Goal: Task Accomplishment & Management: Complete application form

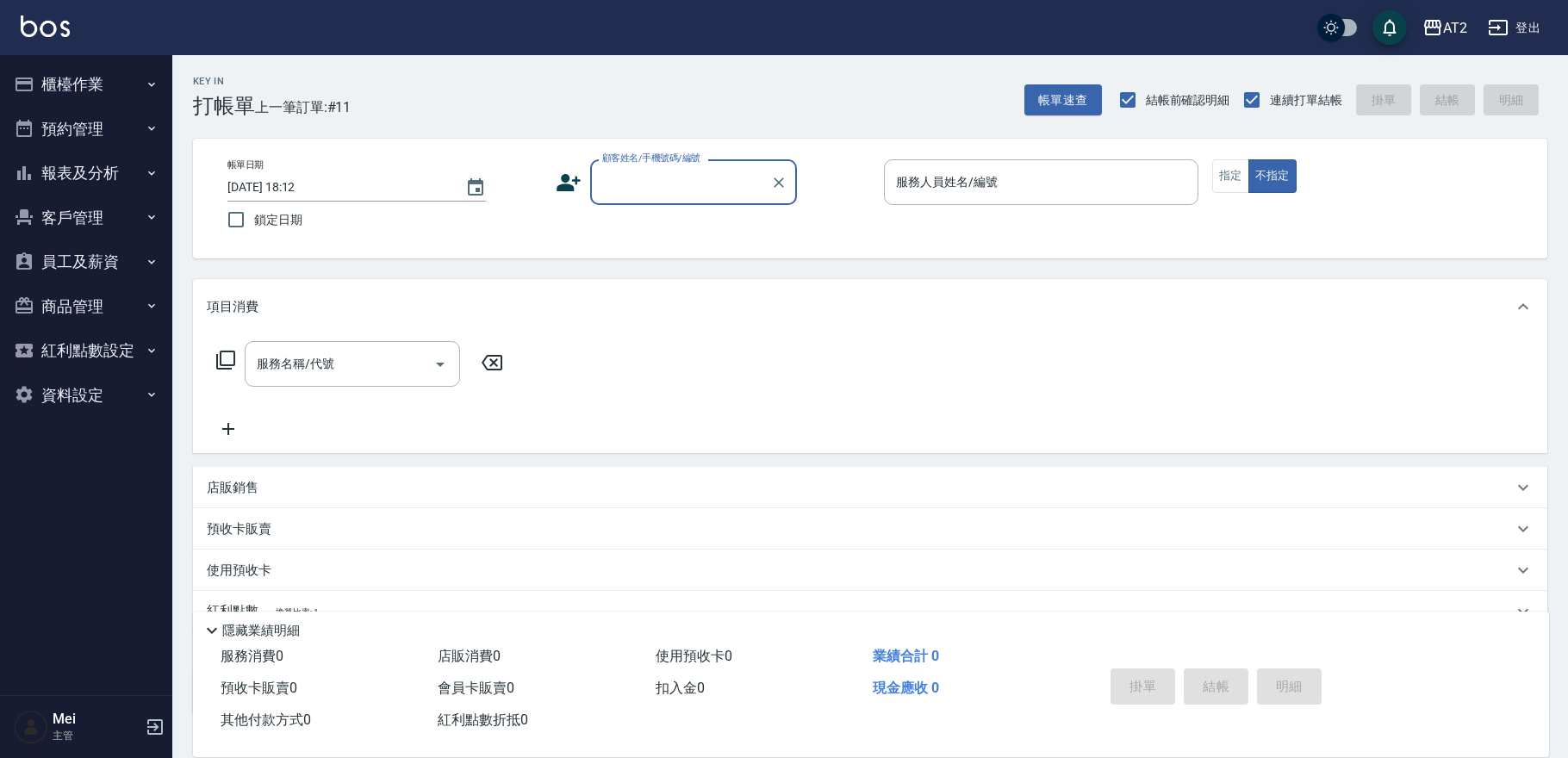
click at [602, 192] on input "顧客姓名/手機號碼/編號" at bounding box center [681, 182] width 166 height 30
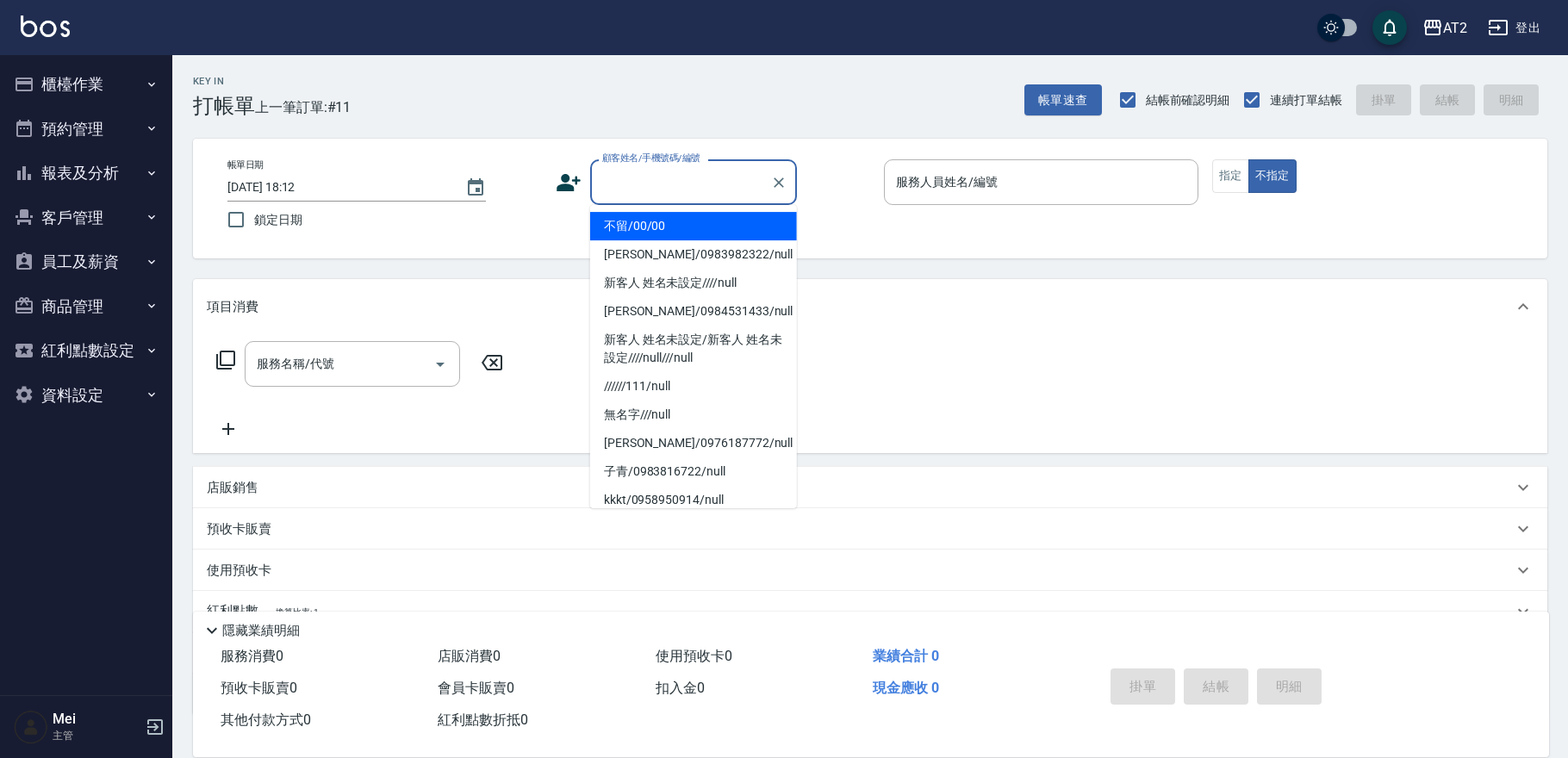
click at [642, 233] on li "不留/00/00" at bounding box center [693, 226] width 207 height 28
type input "不留/00/00"
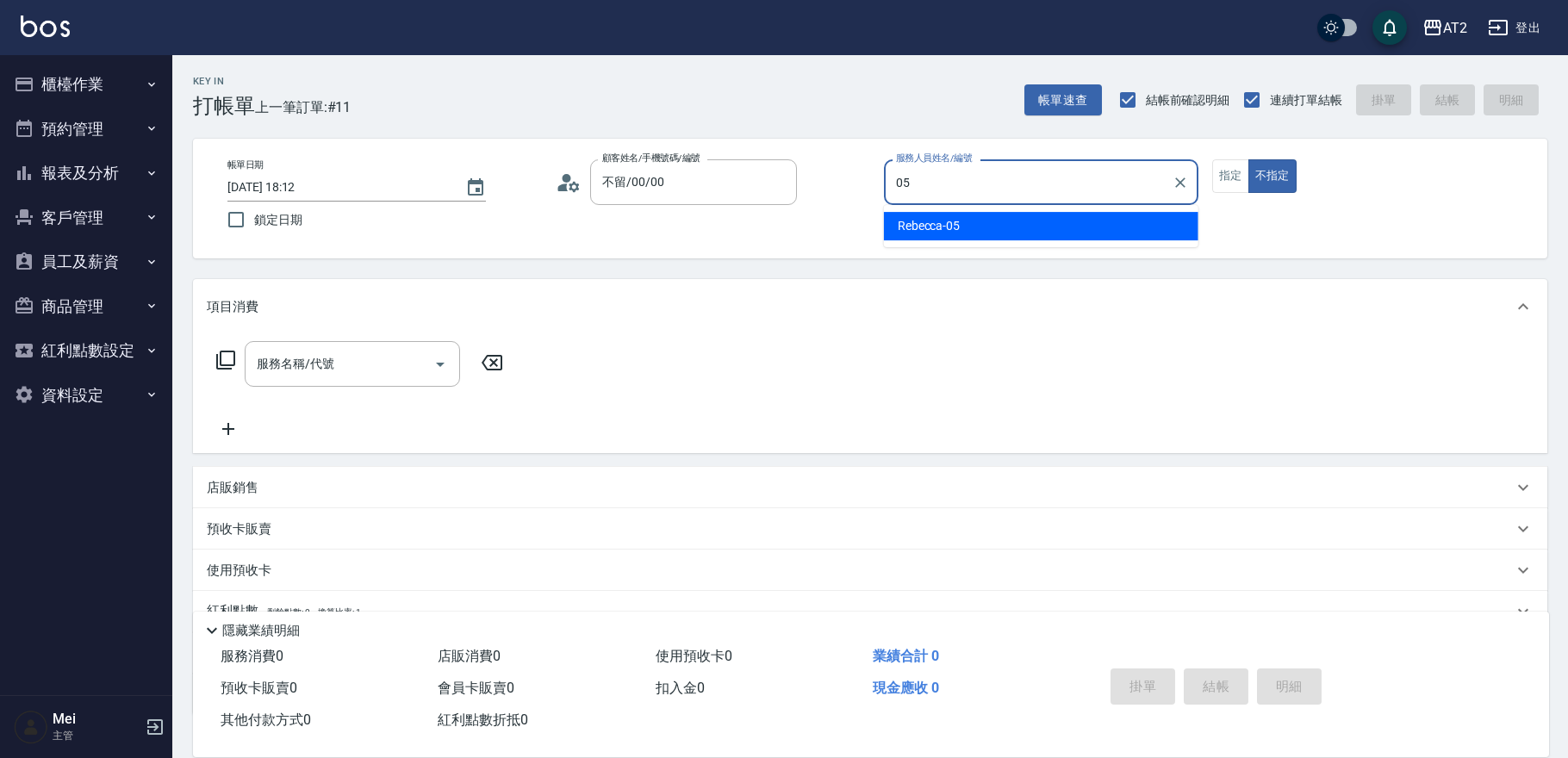
type input "[PERSON_NAME]-05"
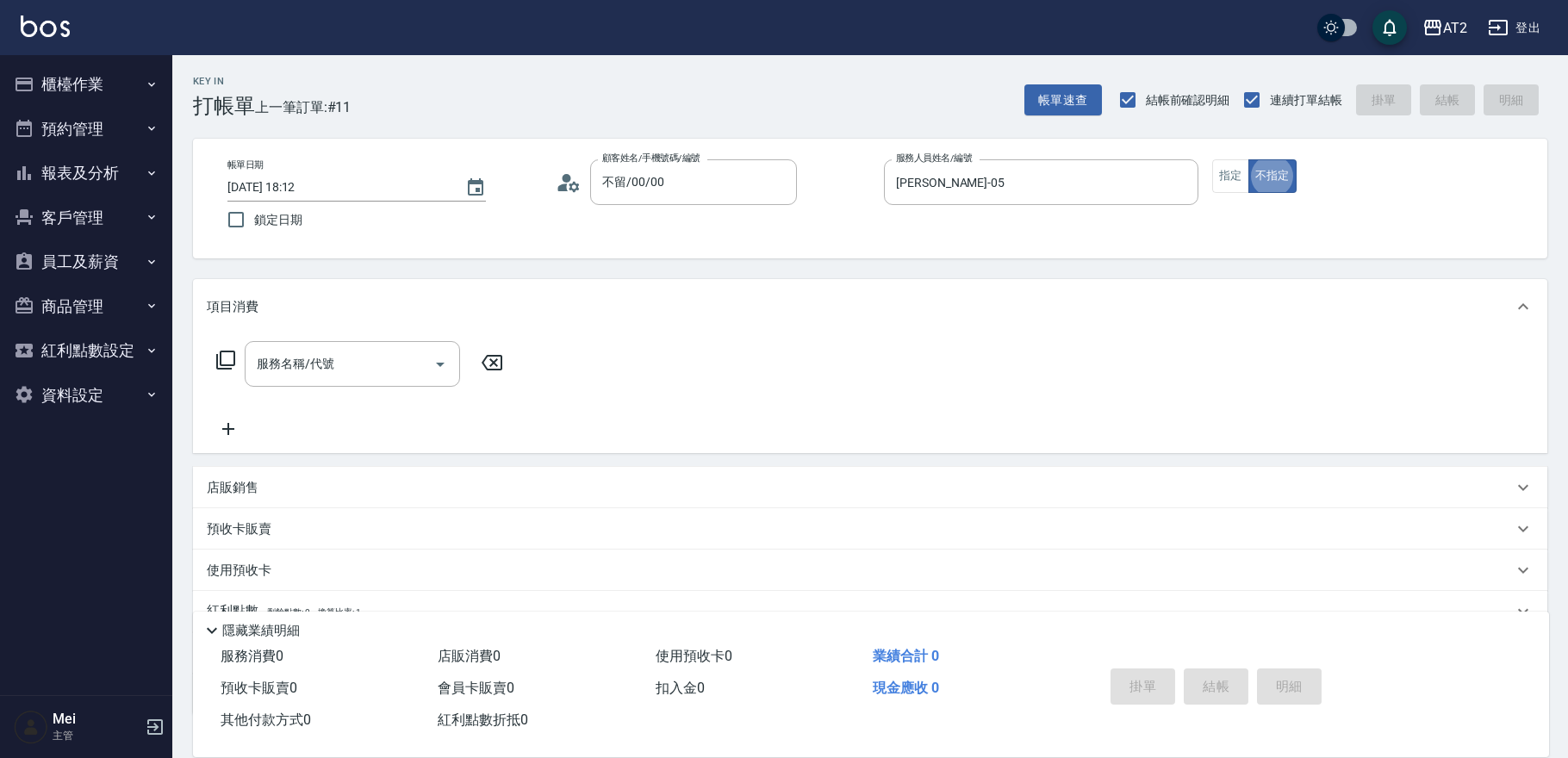
type button "false"
drag, startPoint x: 1229, startPoint y: 172, endPoint x: 1096, endPoint y: 238, distance: 148.5
click at [1229, 172] on button "指定" at bounding box center [1230, 176] width 37 height 34
click at [369, 370] on input "服務名稱/代號" at bounding box center [339, 363] width 174 height 30
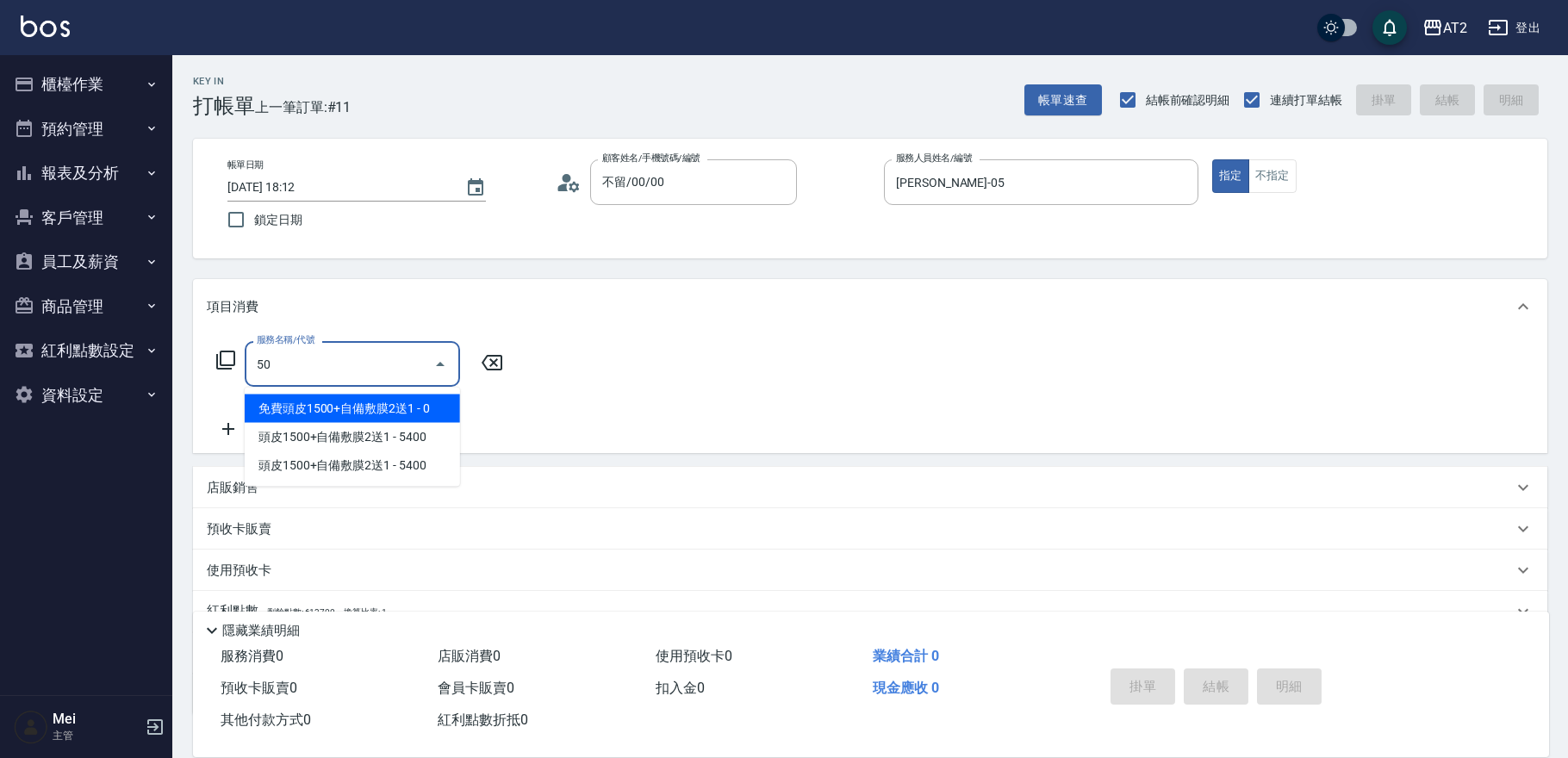
type input "501"
type input "100"
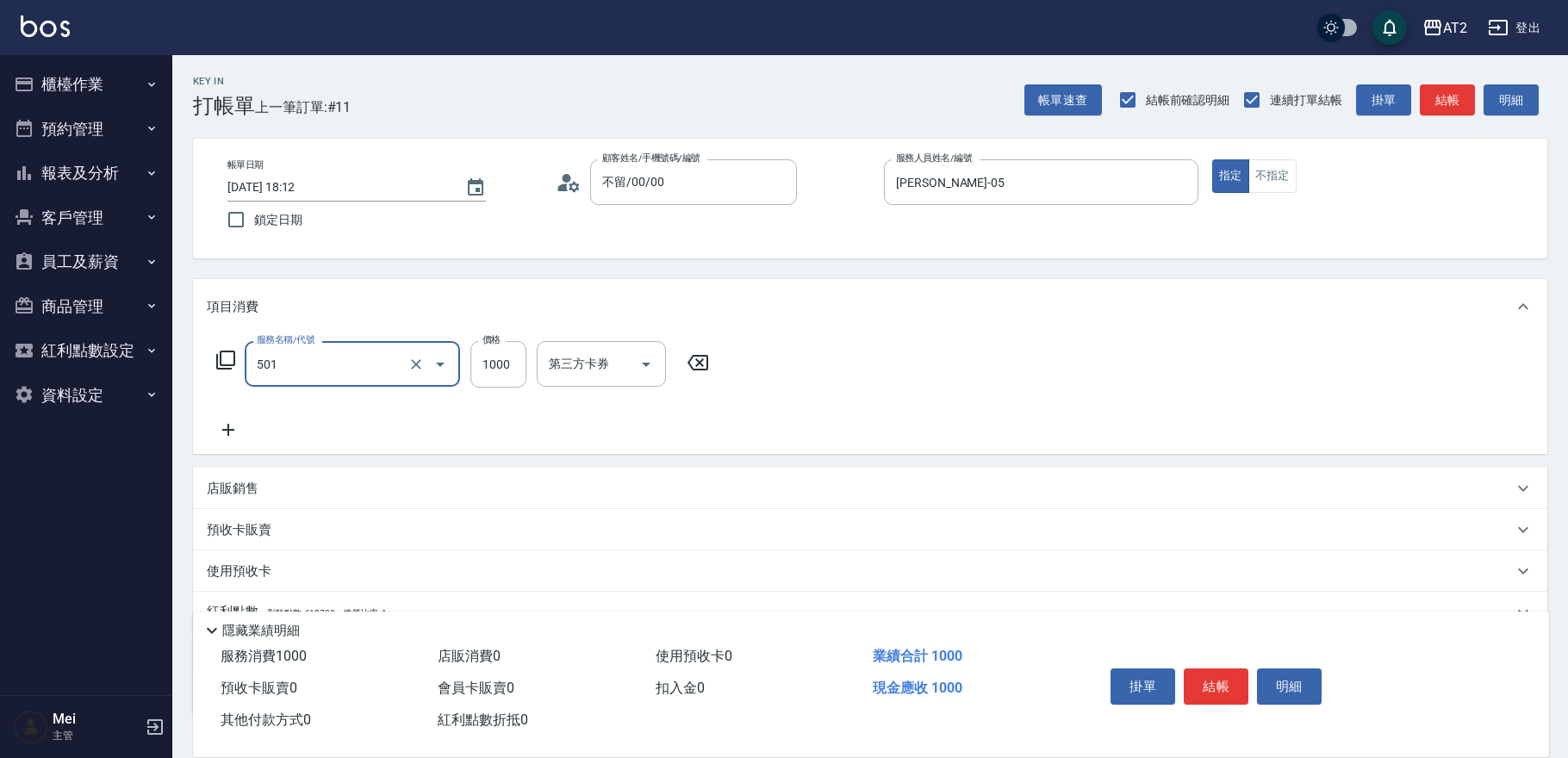
type input "染髮(501)"
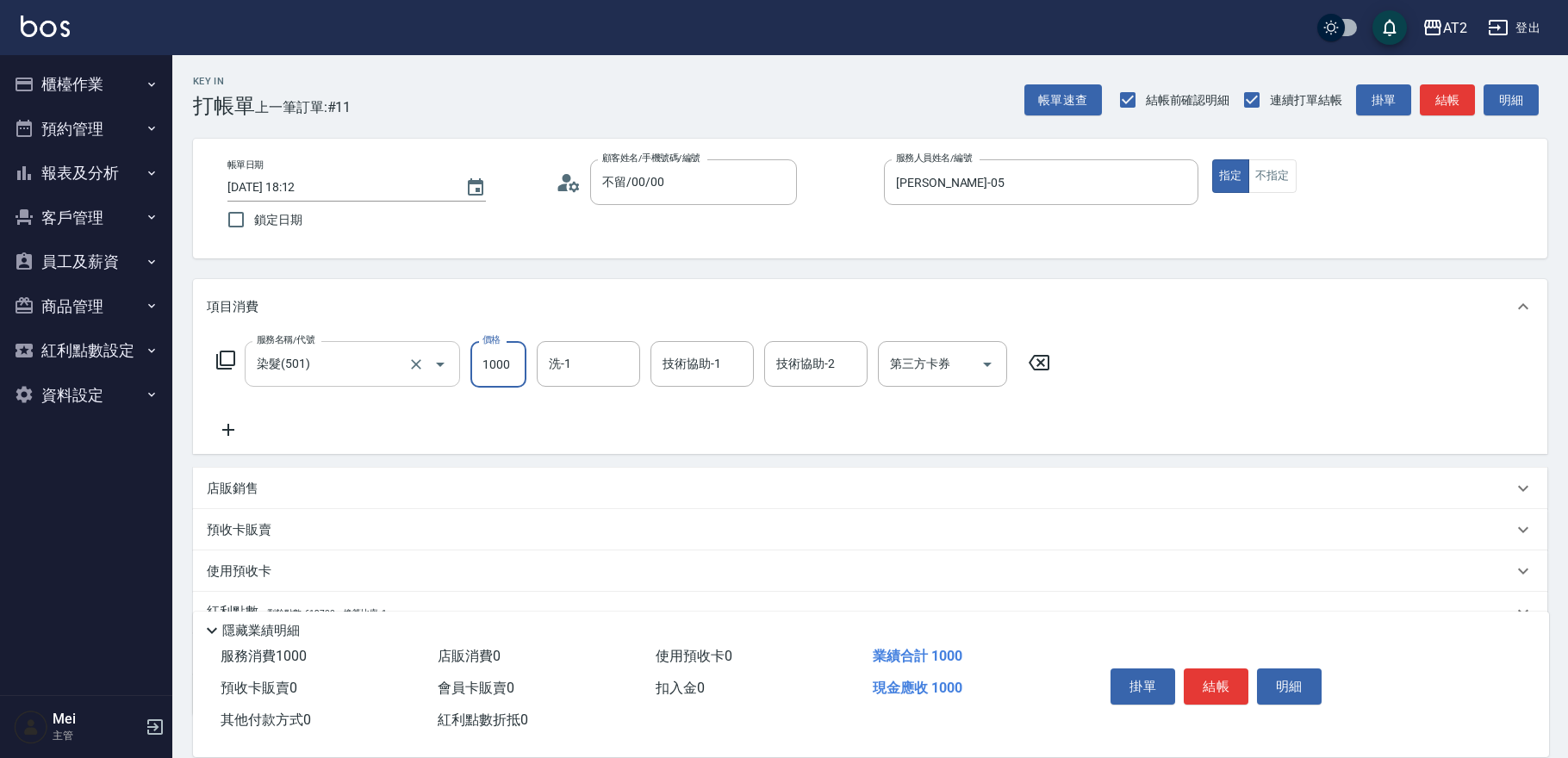
type input "0"
type input "26"
type input "20"
type input "268"
type input "260"
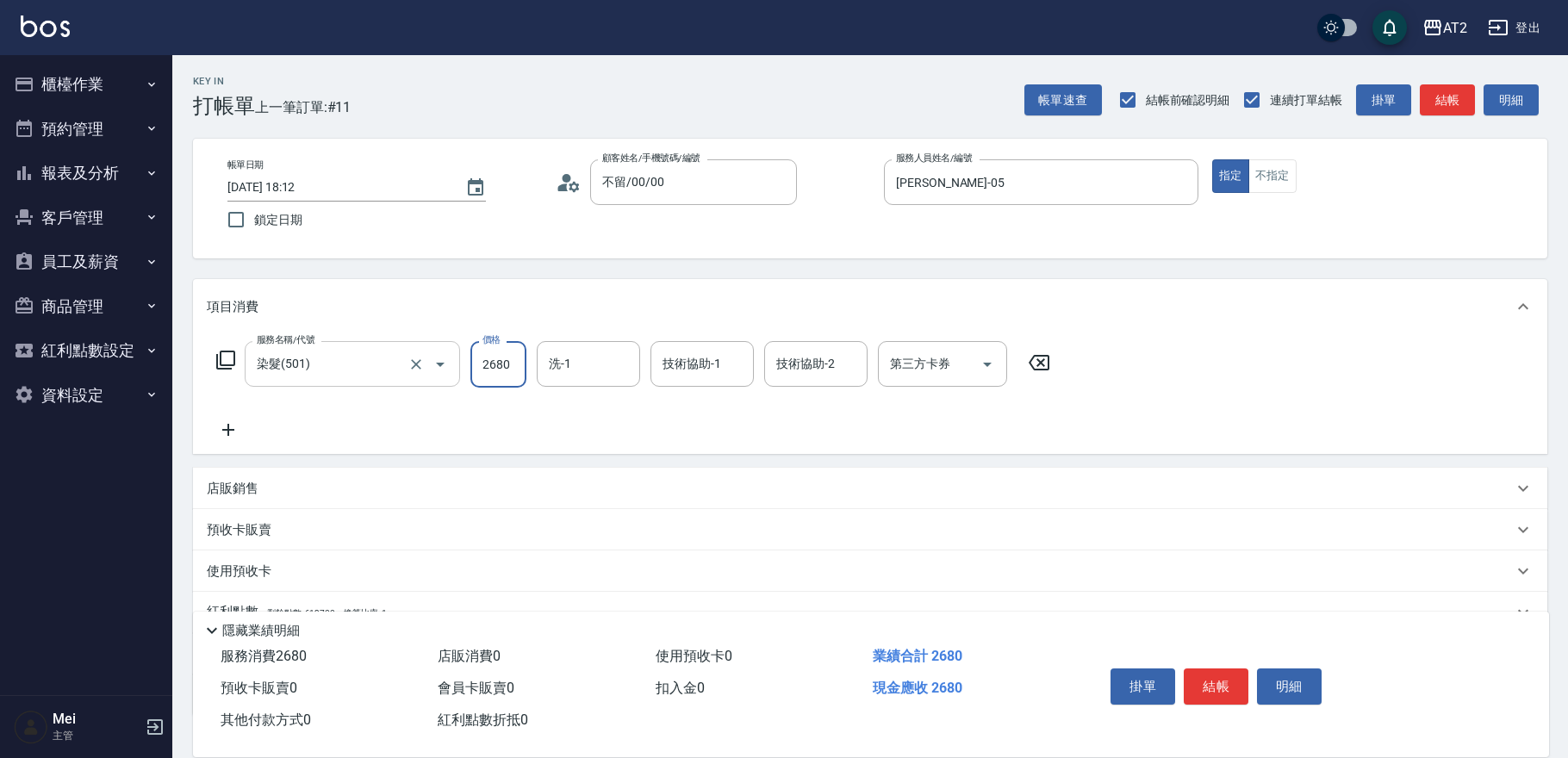
type input "2680"
type input "[PERSON_NAME]-43"
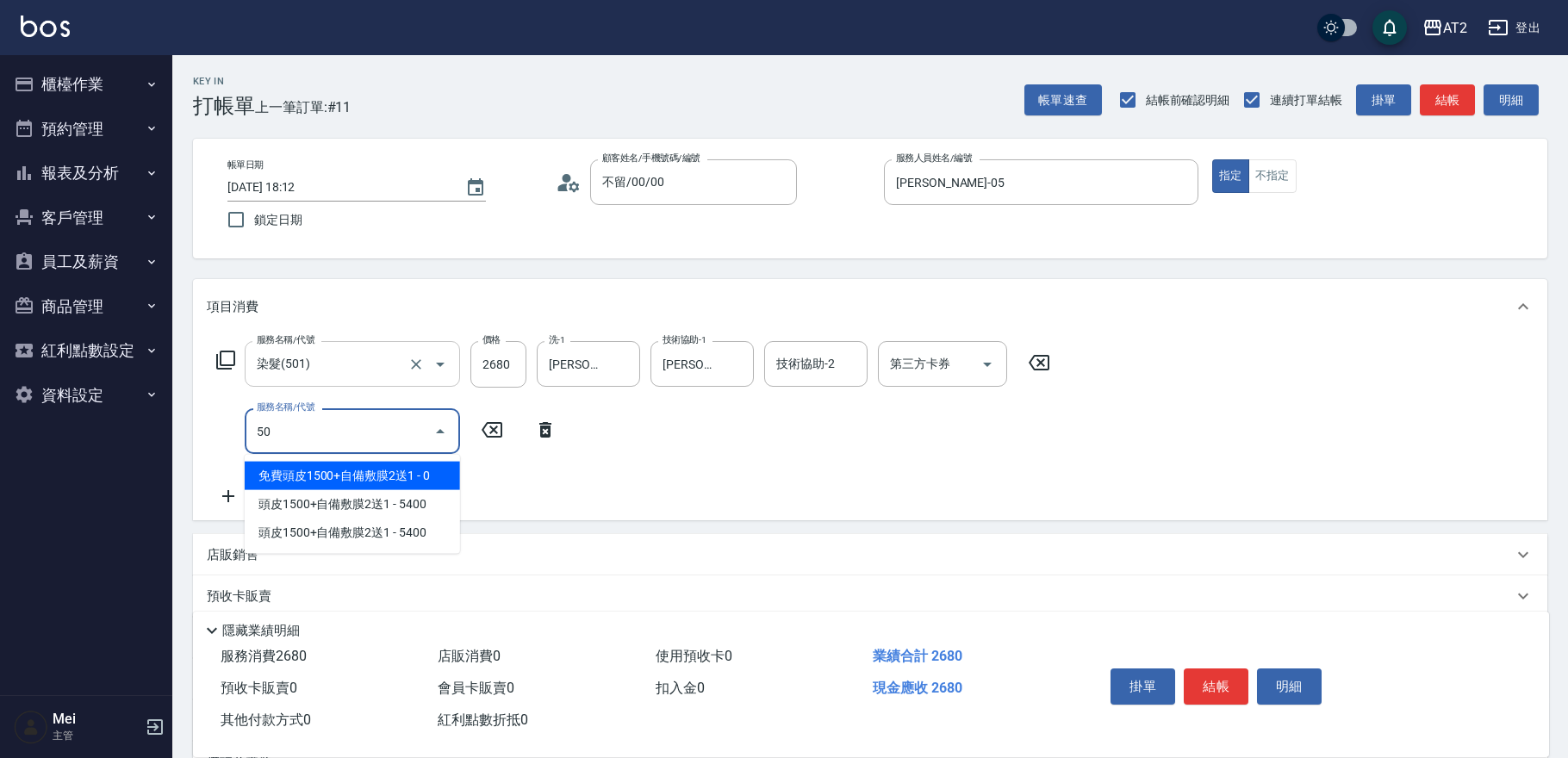
type input "502"
type input "310"
type input "漂髮(502)"
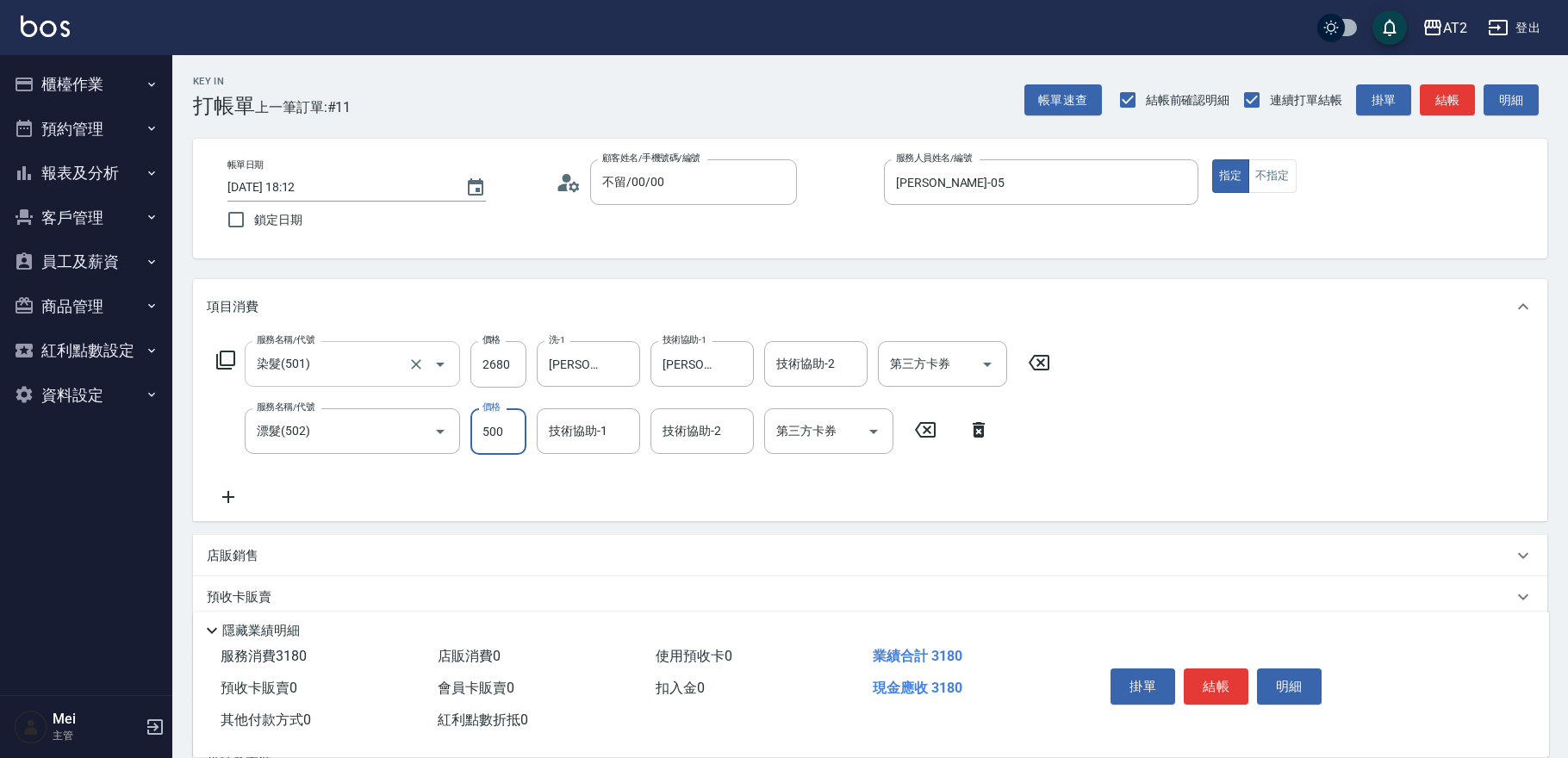
type input "260"
type input "0"
type input "[PERSON_NAME]-43"
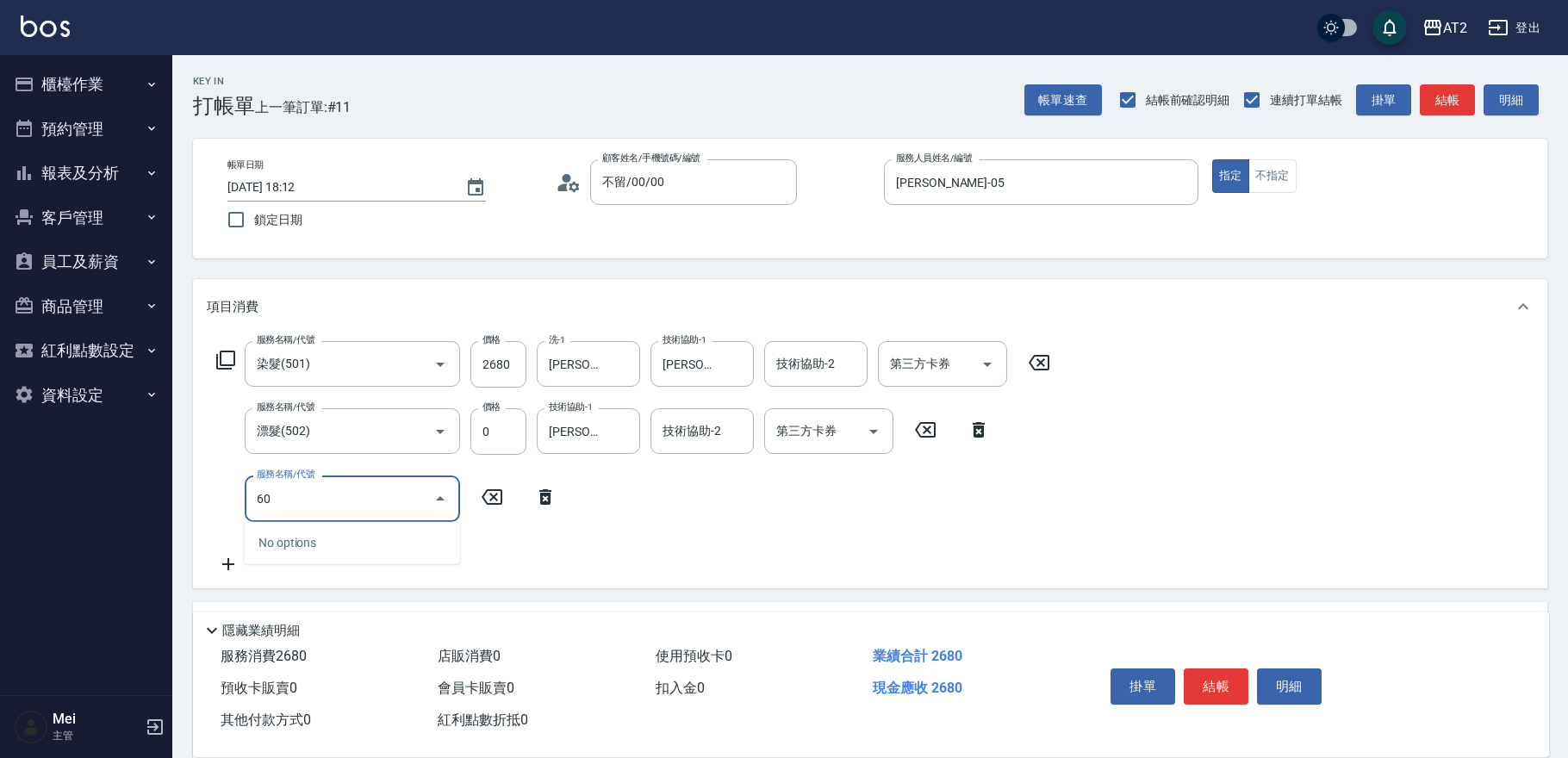
type input "601"
type input "360"
type input "自備護髮(601)"
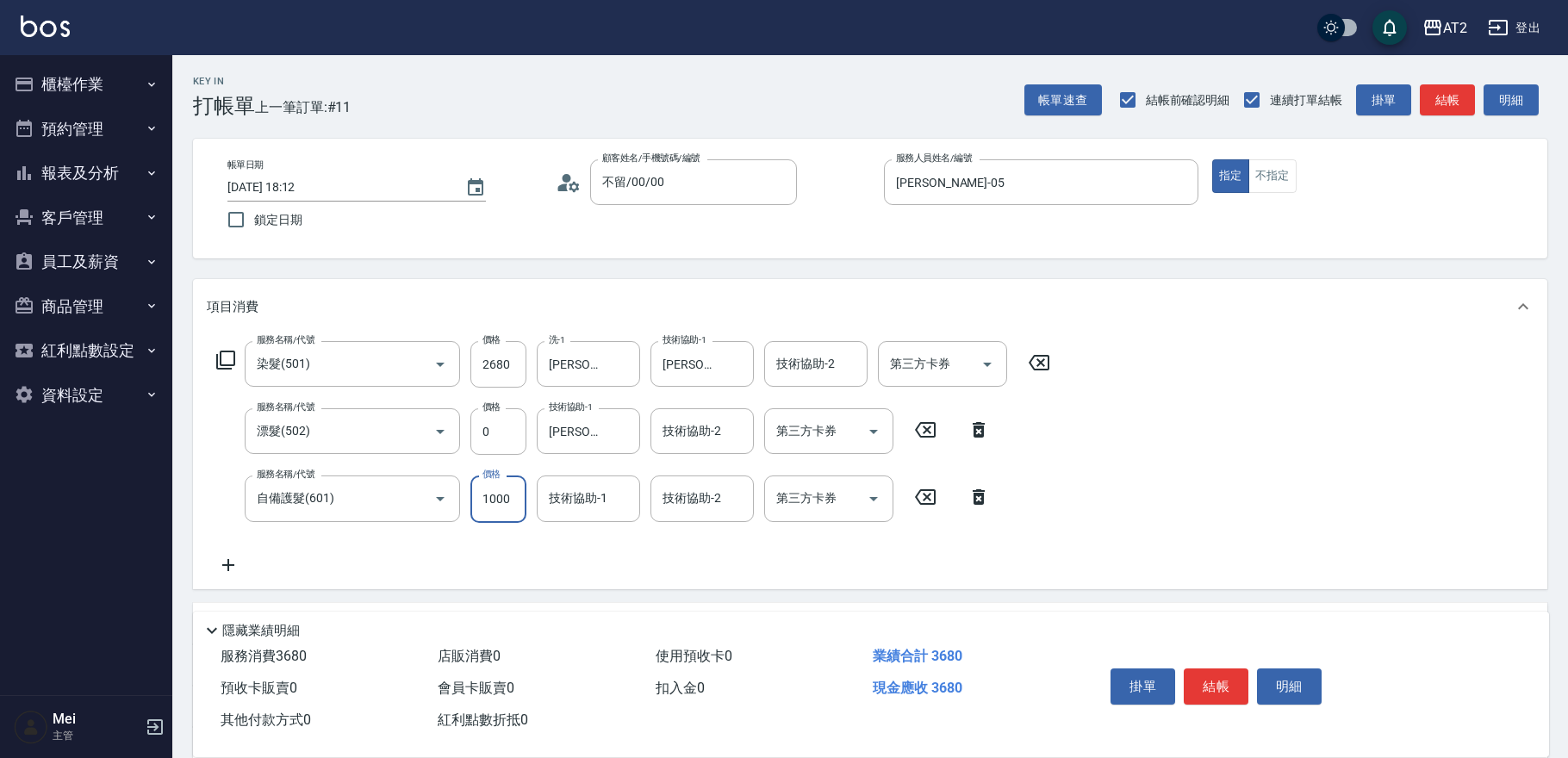
type input "2"
type input "270"
type input "250"
type input "510"
type input "2500"
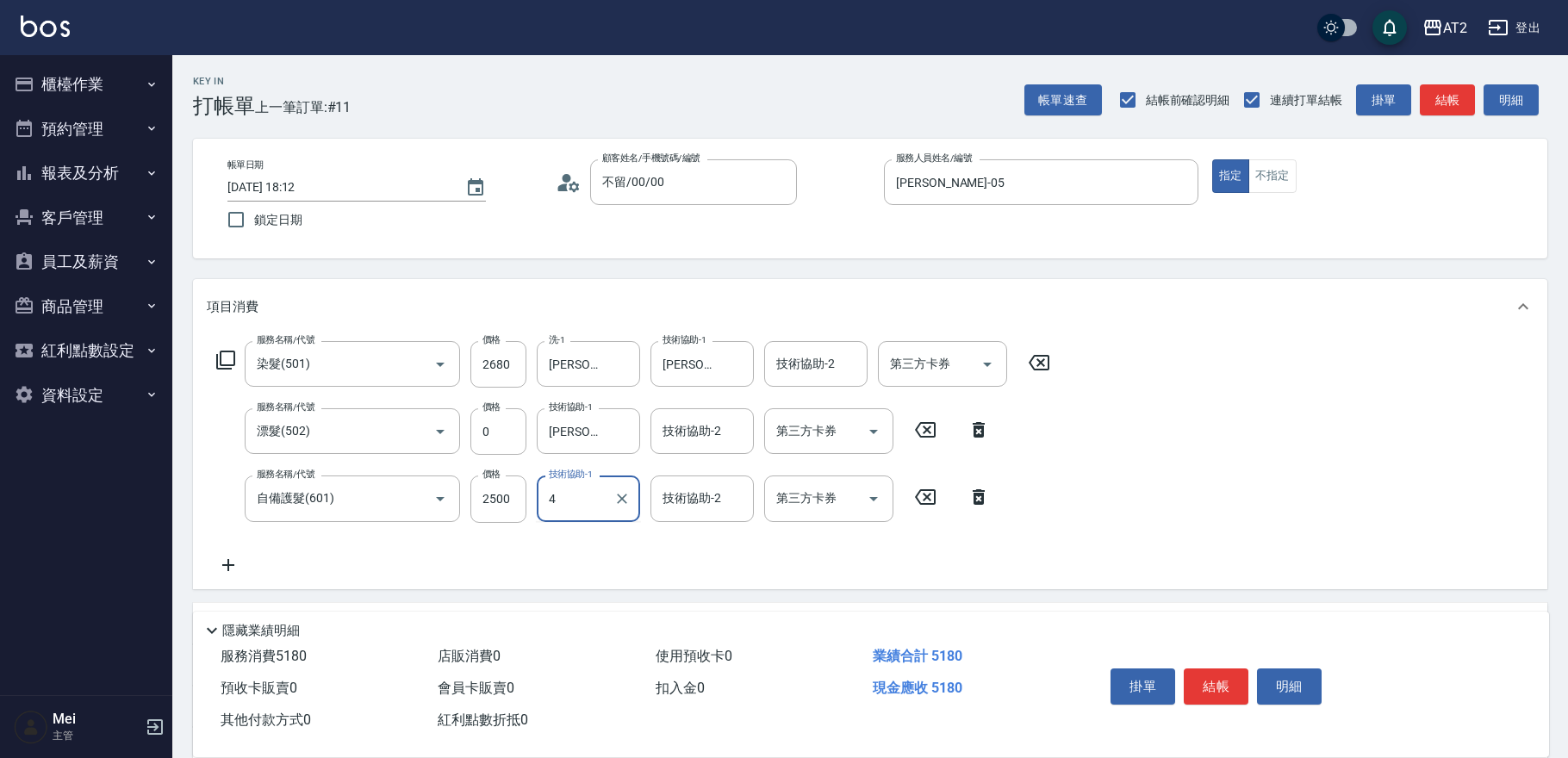
type input "4"
type input "[PERSON_NAME]-43"
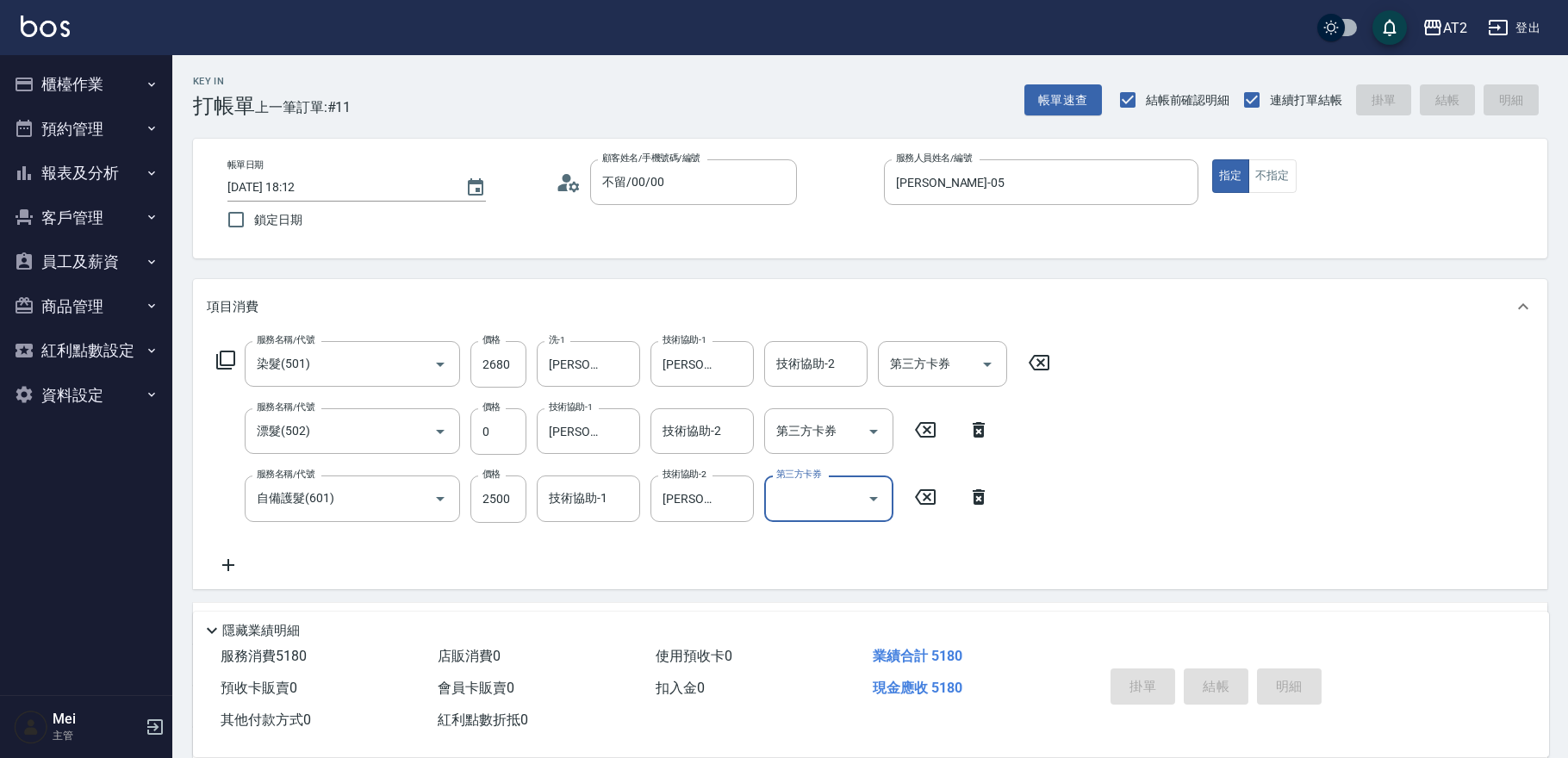
type input "[DATE] 18:13"
type input "0"
